Goal: Check status: Check status

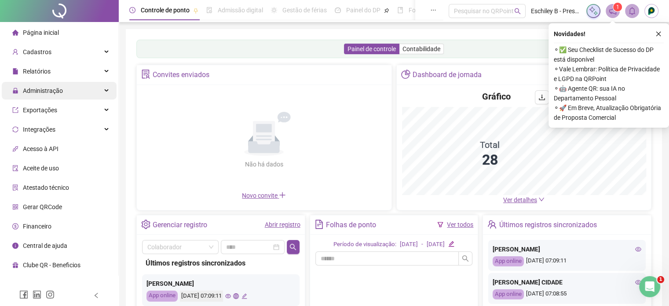
click at [70, 93] on div "Administração" at bounding box center [59, 91] width 115 height 18
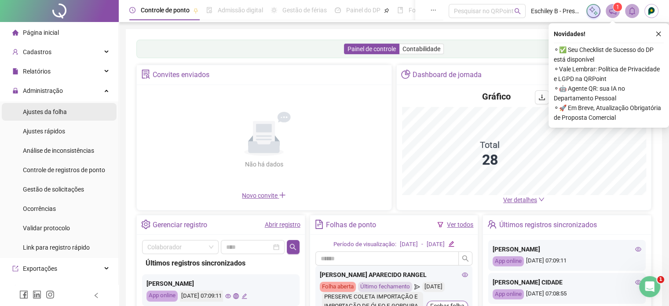
click at [62, 117] on div "Ajustes da folha" at bounding box center [45, 112] width 44 height 18
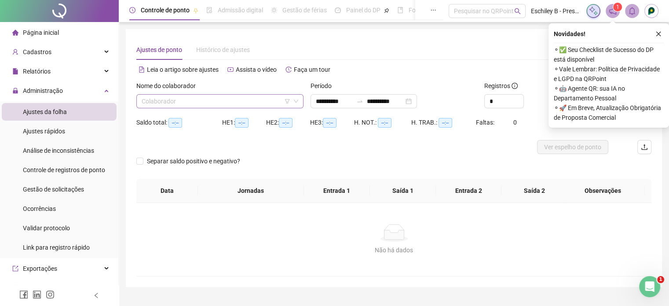
type input "**********"
click at [207, 105] on input "search" at bounding box center [216, 101] width 149 height 13
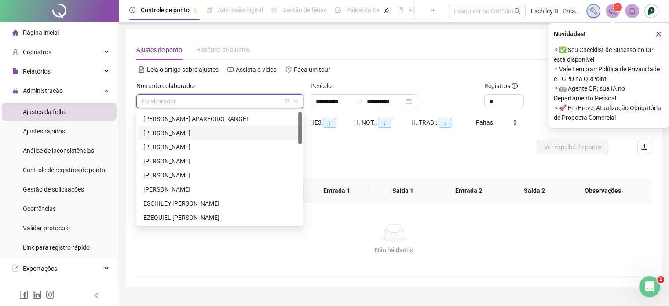
click at [187, 131] on div "[PERSON_NAME]" at bounding box center [219, 133] width 153 height 10
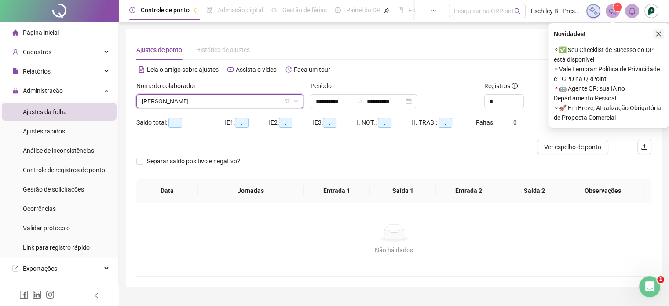
click at [659, 33] on icon "close" at bounding box center [658, 34] width 5 height 5
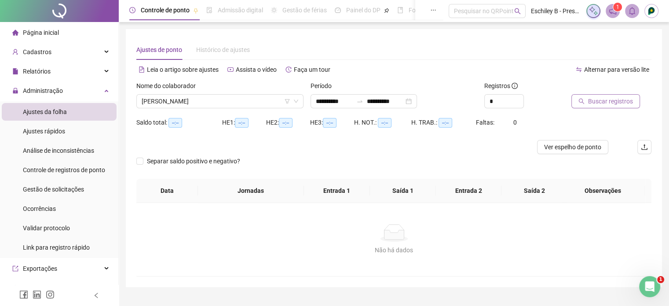
click at [613, 103] on span "Buscar registros" at bounding box center [610, 101] width 45 height 10
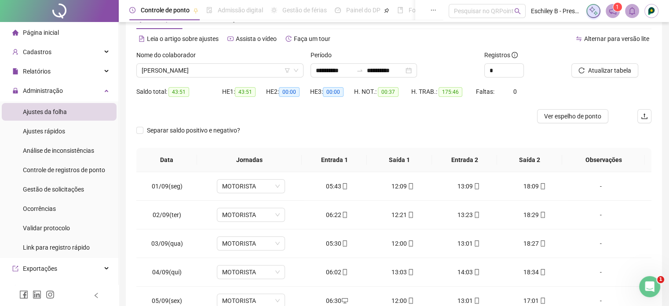
scroll to position [88, 0]
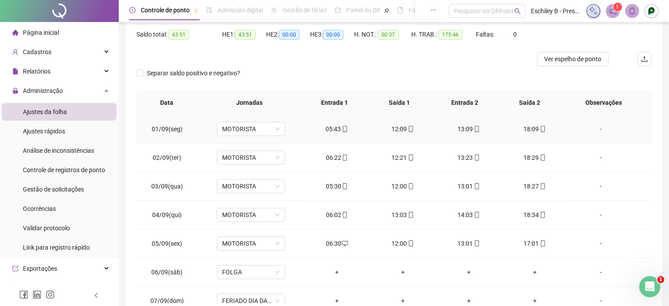
click at [343, 129] on icon "mobile" at bounding box center [345, 129] width 6 height 6
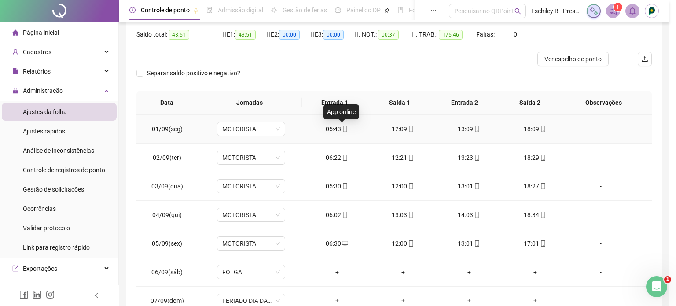
type input "**********"
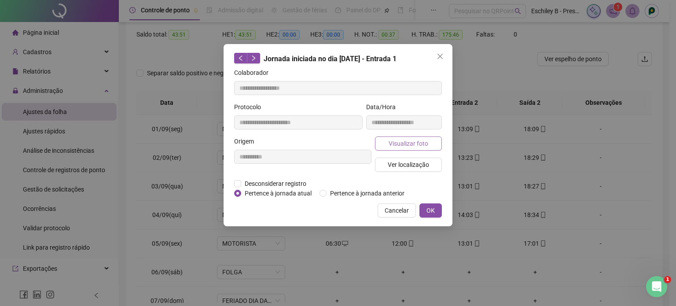
click at [406, 147] on span "Visualizar foto" at bounding box center [409, 144] width 40 height 10
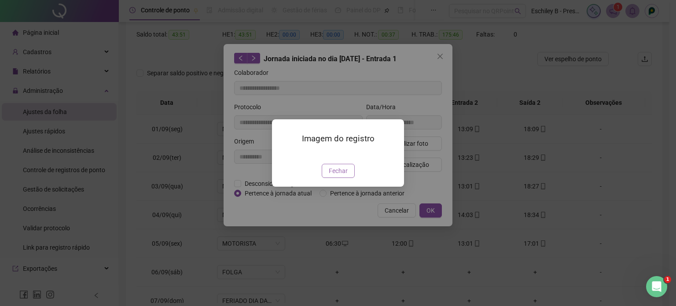
drag, startPoint x: 345, startPoint y: 228, endPoint x: 351, endPoint y: 219, distance: 11.5
click at [345, 187] on div "Imagem do registro Fechar" at bounding box center [338, 152] width 132 height 67
click at [343, 176] on span "Fechar" at bounding box center [338, 171] width 19 height 10
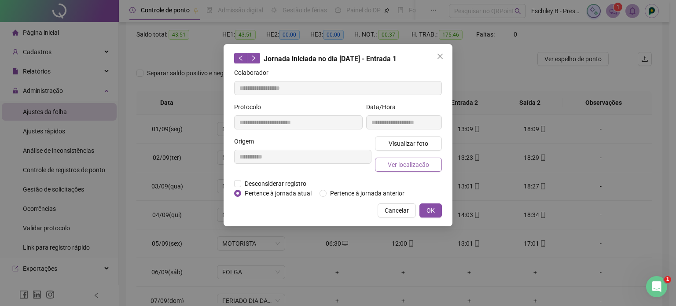
click at [413, 167] on span "Ver localização" at bounding box center [408, 165] width 41 height 10
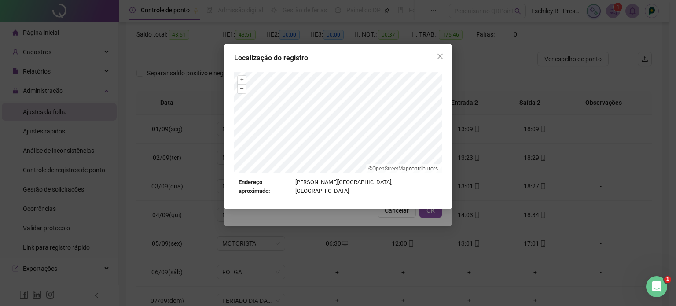
click at [368, 96] on div at bounding box center [338, 122] width 208 height 101
drag, startPoint x: 399, startPoint y: 165, endPoint x: 375, endPoint y: 169, distance: 24.0
click at [376, 184] on div "+ – ⇧ › © OpenStreetMap contributors. Endereço aproximado: Rua Kelvin, Guarani,…" at bounding box center [338, 134] width 208 height 124
click at [442, 54] on icon "close" at bounding box center [439, 56] width 5 height 5
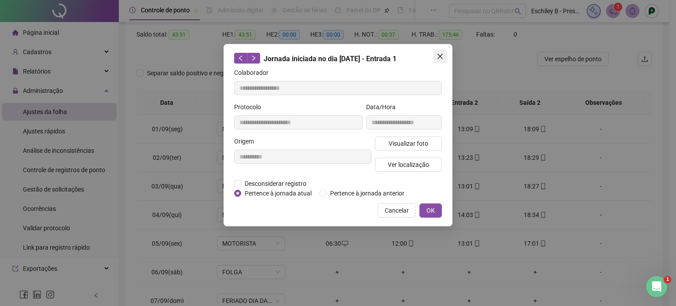
click at [438, 55] on icon "close" at bounding box center [439, 56] width 7 height 7
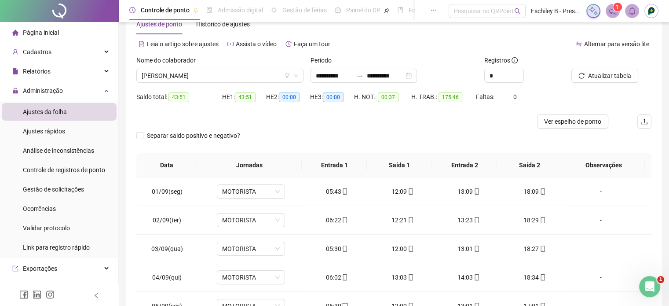
scroll to position [0, 0]
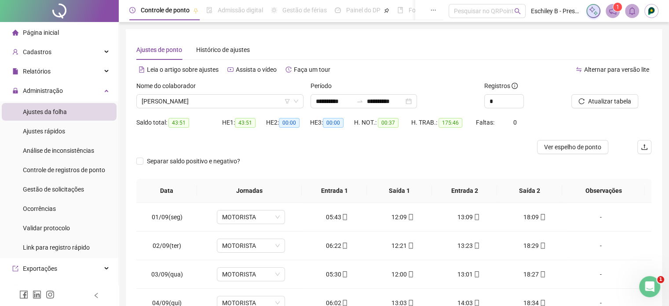
click at [221, 109] on div "Nome do colaborador [PERSON_NAME]" at bounding box center [220, 98] width 174 height 34
click at [224, 97] on span "[PERSON_NAME]" at bounding box center [220, 101] width 157 height 13
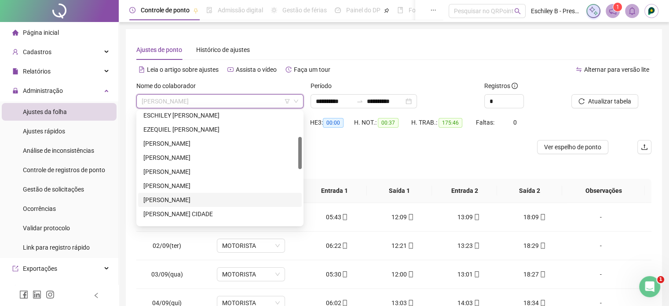
scroll to position [176, 0]
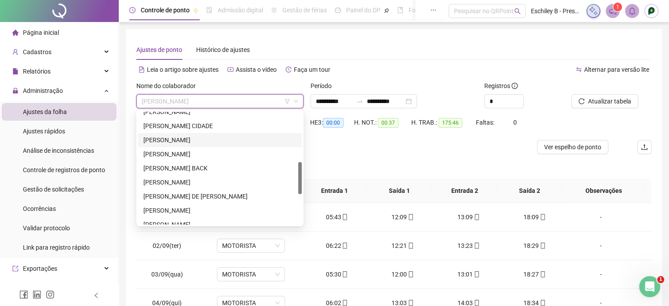
click at [188, 142] on div "[PERSON_NAME]" at bounding box center [219, 140] width 153 height 10
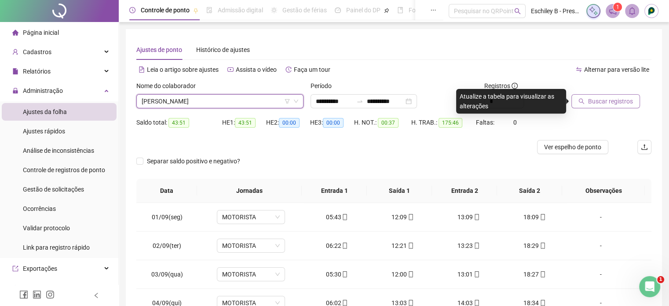
click at [594, 104] on span "Buscar registros" at bounding box center [610, 101] width 45 height 10
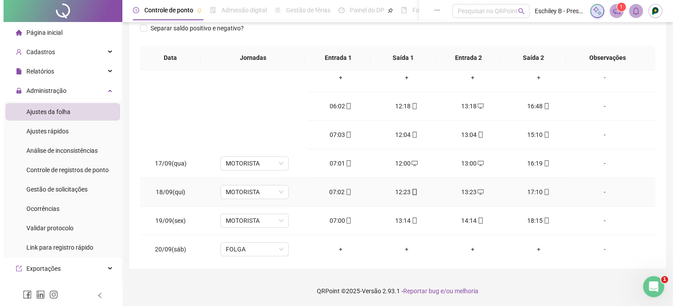
scroll to position [411, 0]
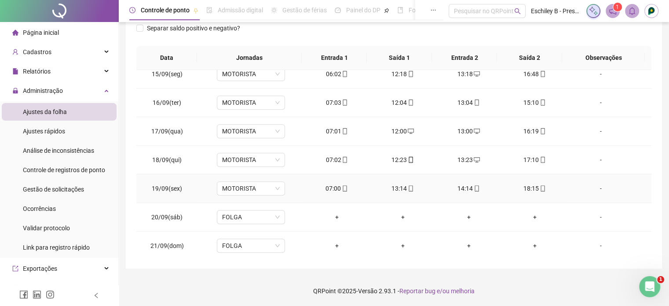
click at [540, 187] on icon "mobile" at bounding box center [543, 188] width 6 height 6
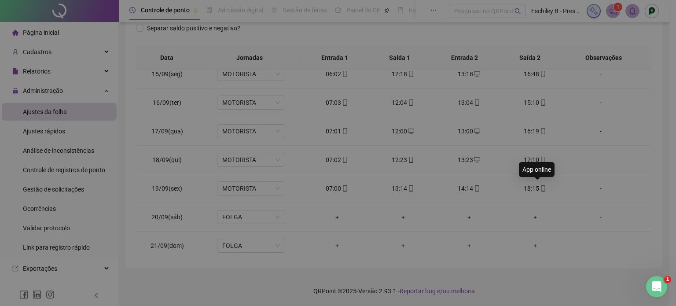
type input "**********"
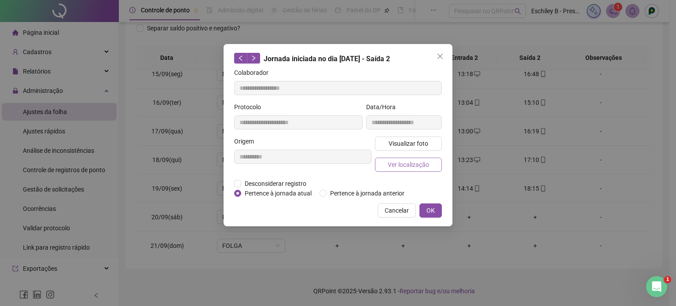
click at [407, 162] on span "Ver localização" at bounding box center [408, 165] width 41 height 10
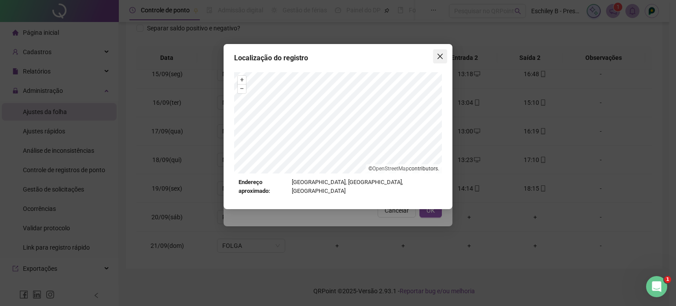
click at [438, 57] on icon "close" at bounding box center [439, 56] width 7 height 7
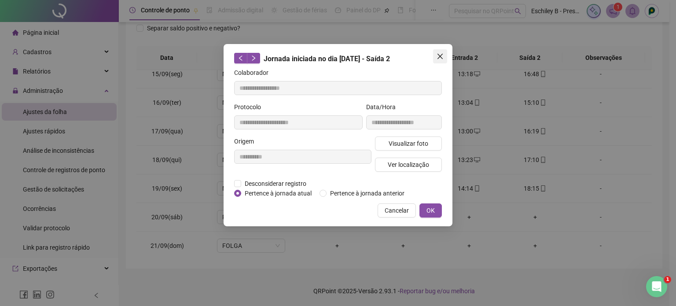
click at [438, 55] on icon "close" at bounding box center [439, 56] width 5 height 5
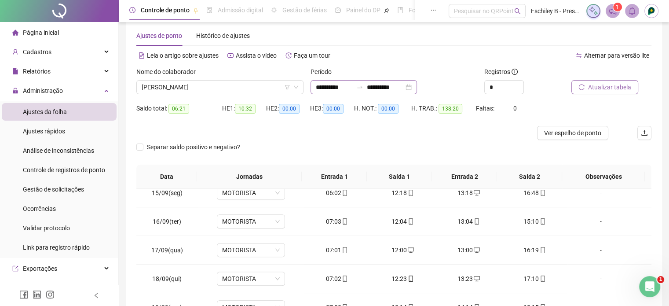
scroll to position [0, 0]
